Goal: Find specific page/section

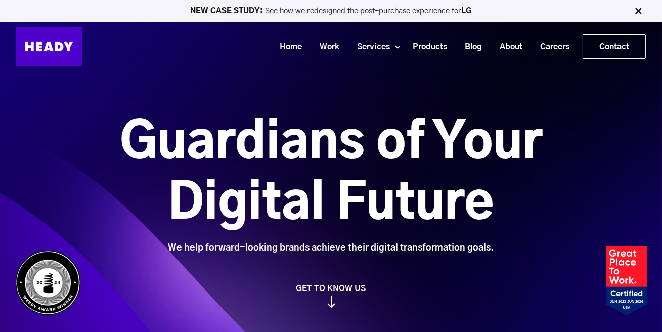
click at [554, 49] on link "Careers" at bounding box center [551, 46] width 47 height 19
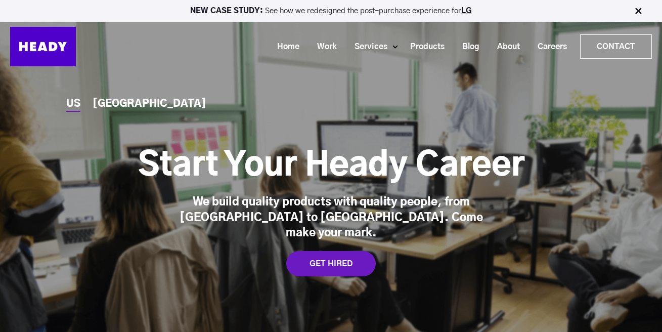
scroll to position [4, 0]
